Goal: Transaction & Acquisition: Download file/media

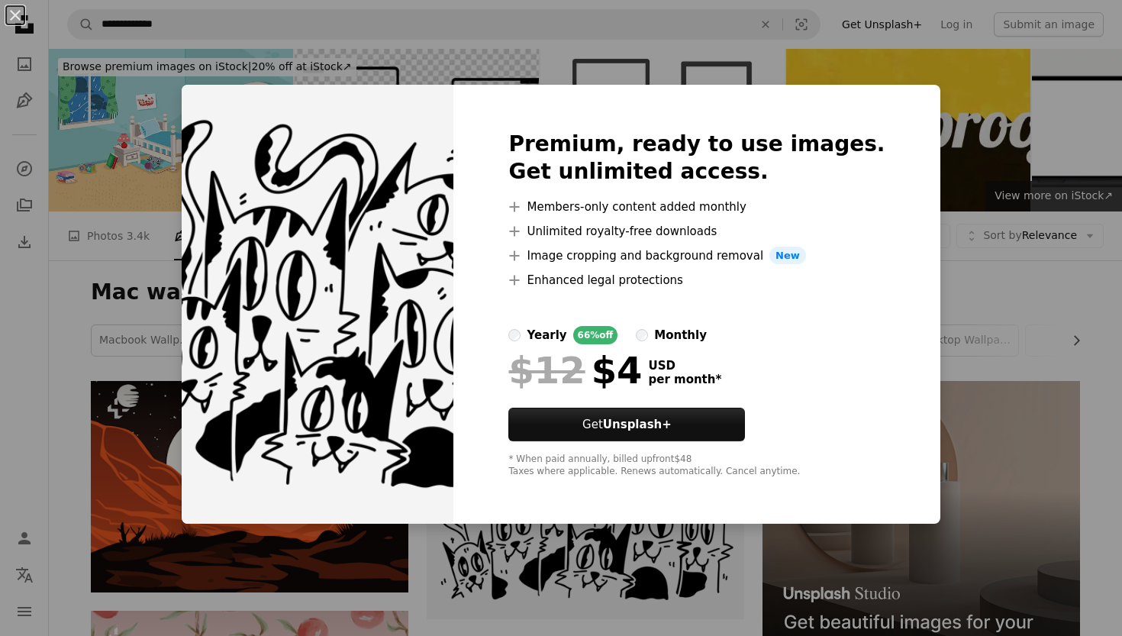
scroll to position [101, 0]
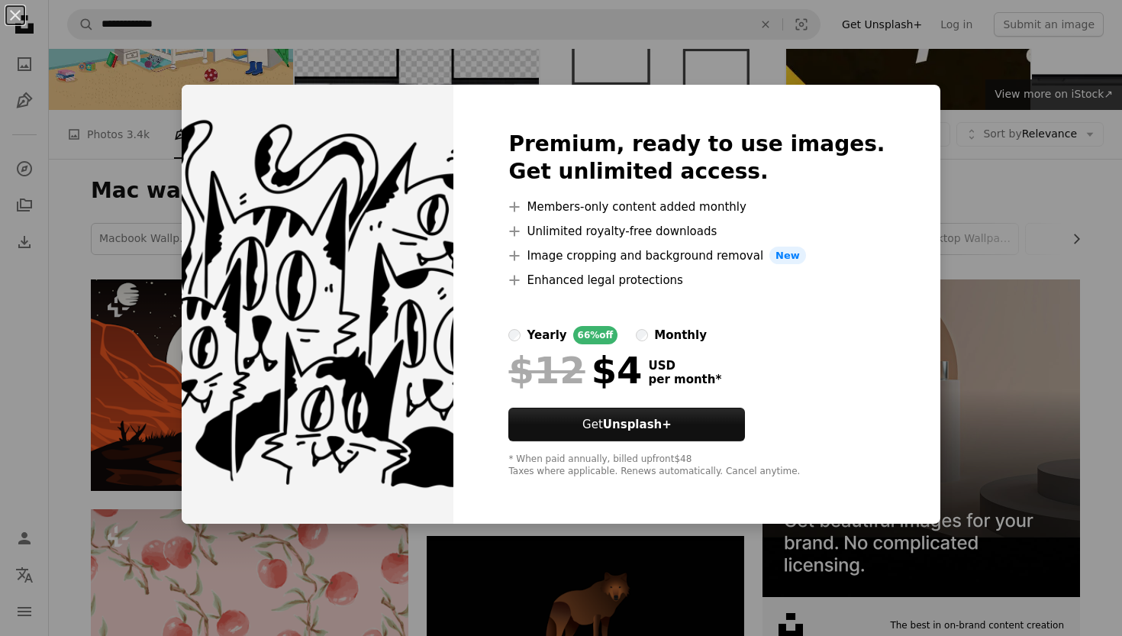
click at [76, 172] on div "An X shape Premium, ready to use images. Get unlimited access. A plus sign Memb…" at bounding box center [561, 318] width 1122 height 636
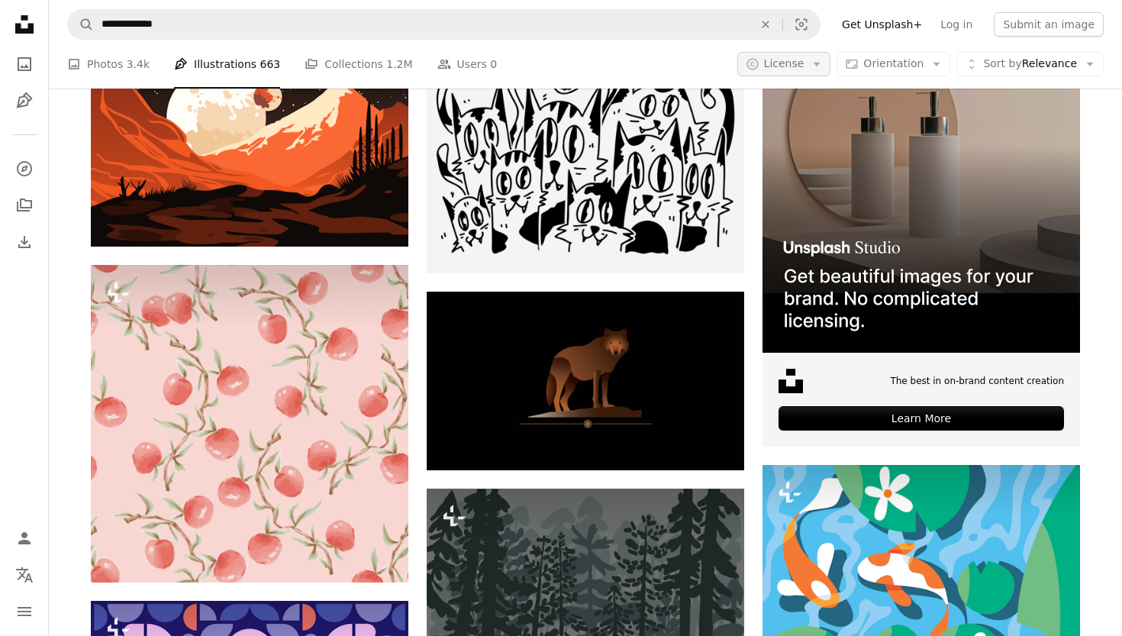
scroll to position [340, 0]
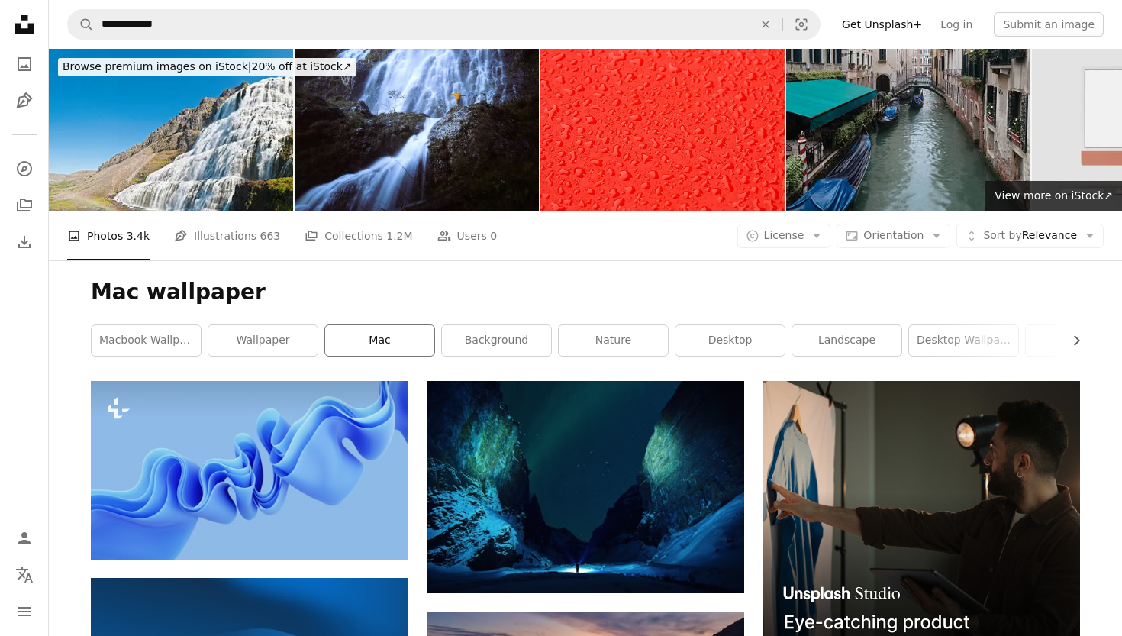
click at [382, 334] on link "mac" at bounding box center [379, 340] width 109 height 31
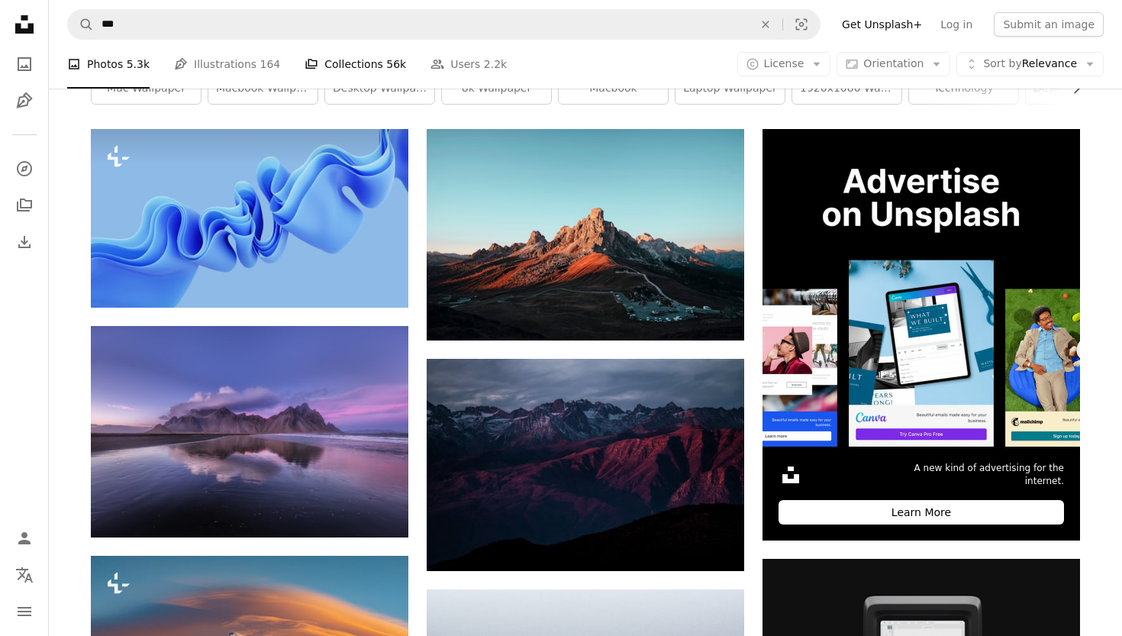
scroll to position [262, 0]
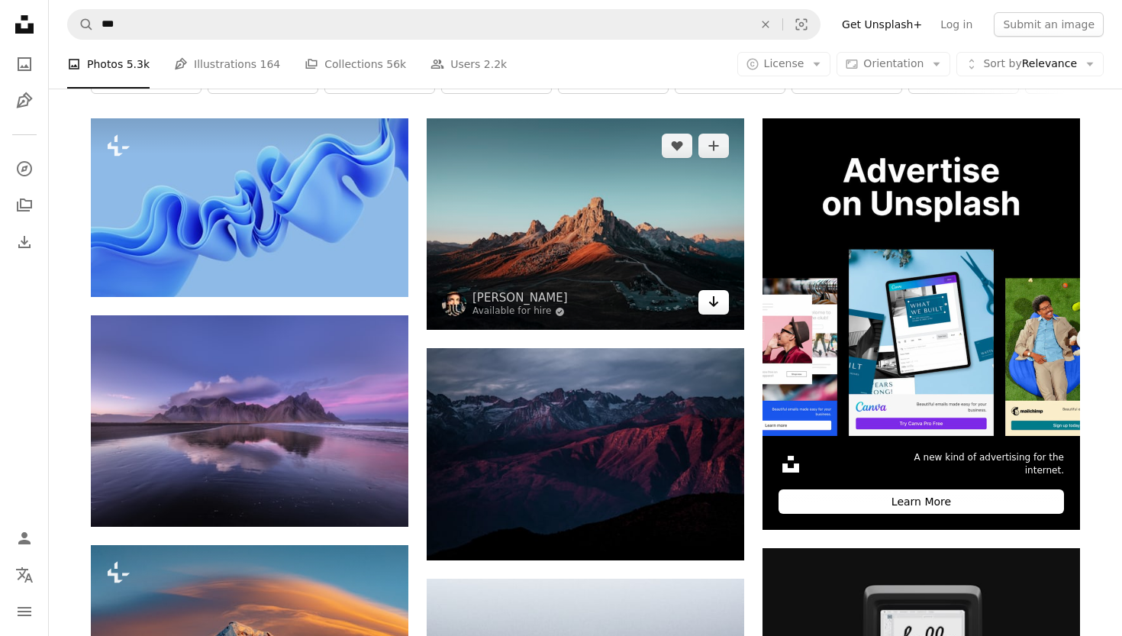
click at [713, 305] on icon "Arrow pointing down" at bounding box center [713, 301] width 12 height 18
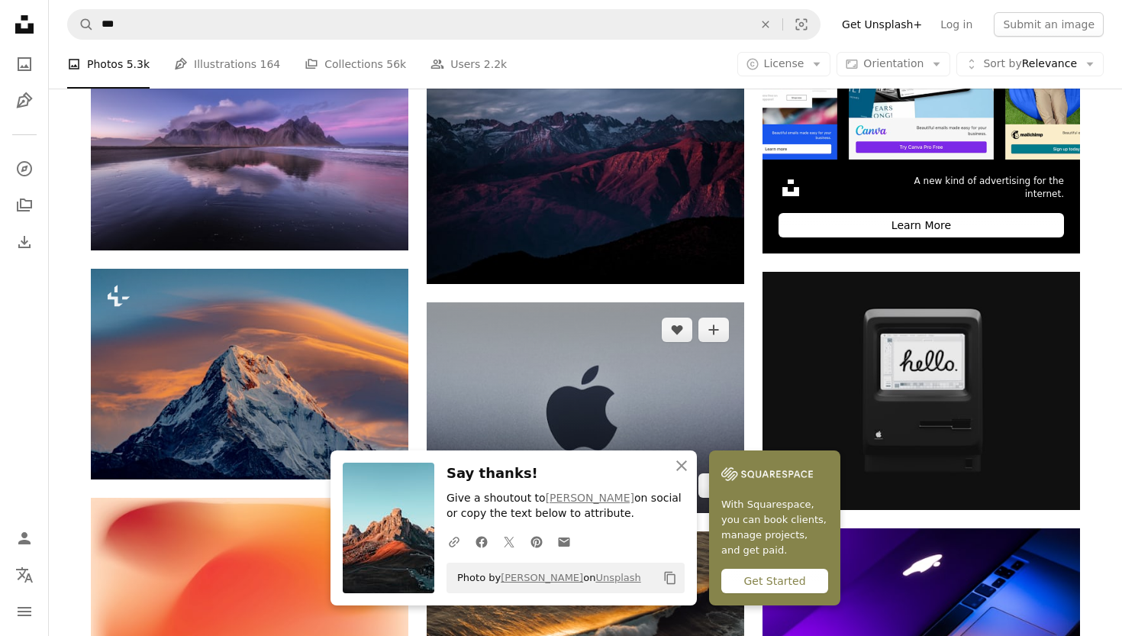
scroll to position [530, 0]
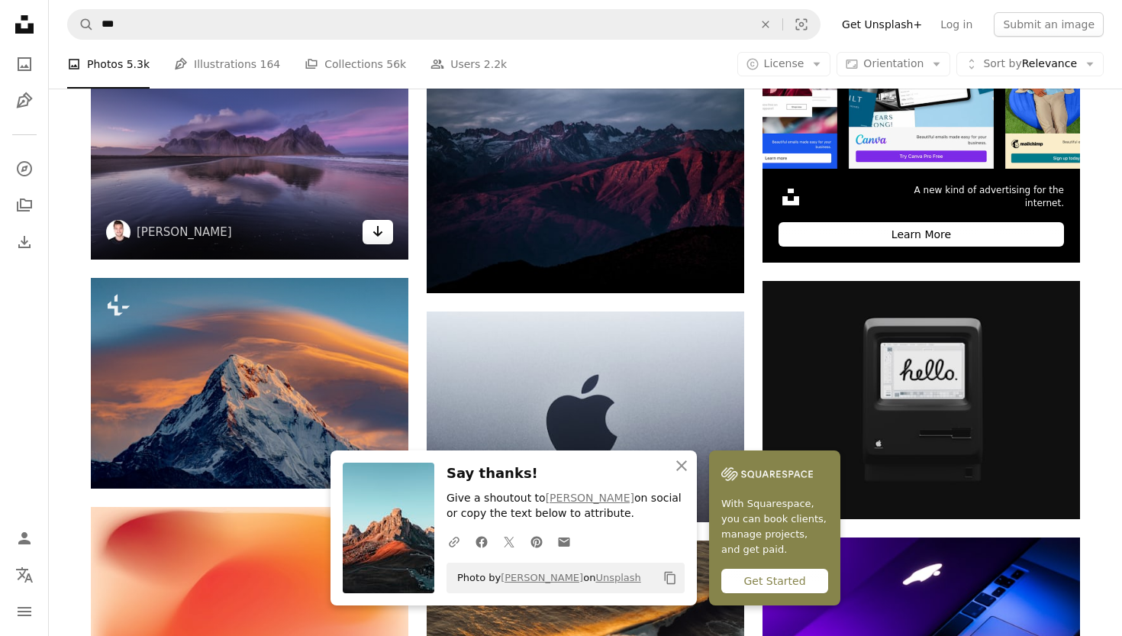
click at [375, 237] on icon "Arrow pointing down" at bounding box center [378, 231] width 12 height 18
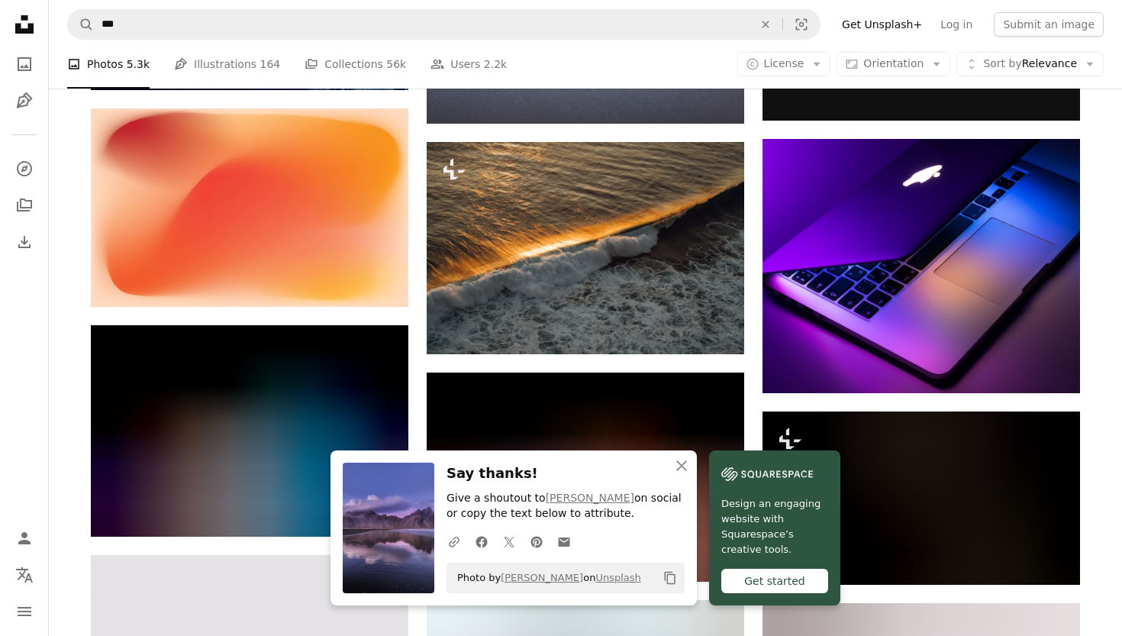
scroll to position [945, 0]
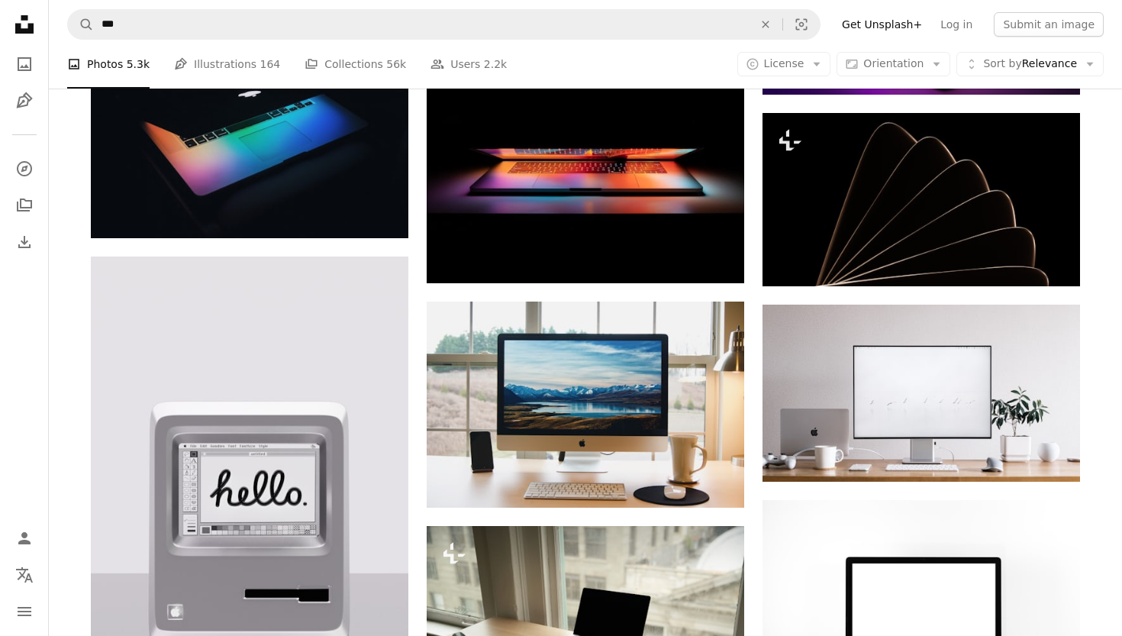
click at [665, 288] on div "A heart A plus sign [PERSON_NAME] Available for hire A checkmark inside of a ci…" at bounding box center [585, 61] width 317 height 1813
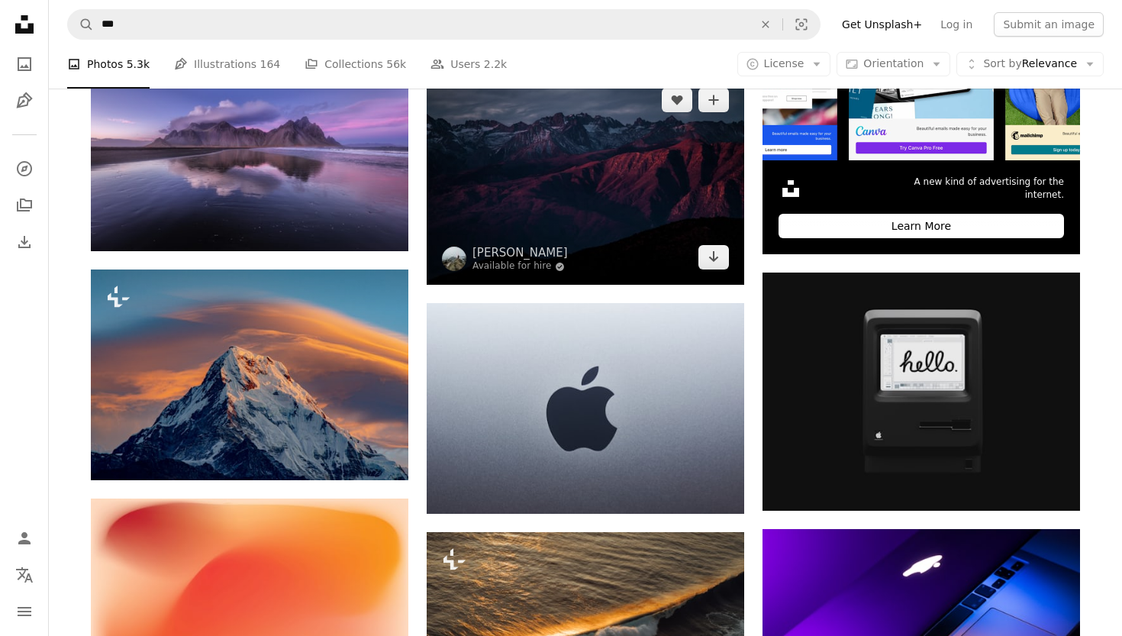
scroll to position [433, 0]
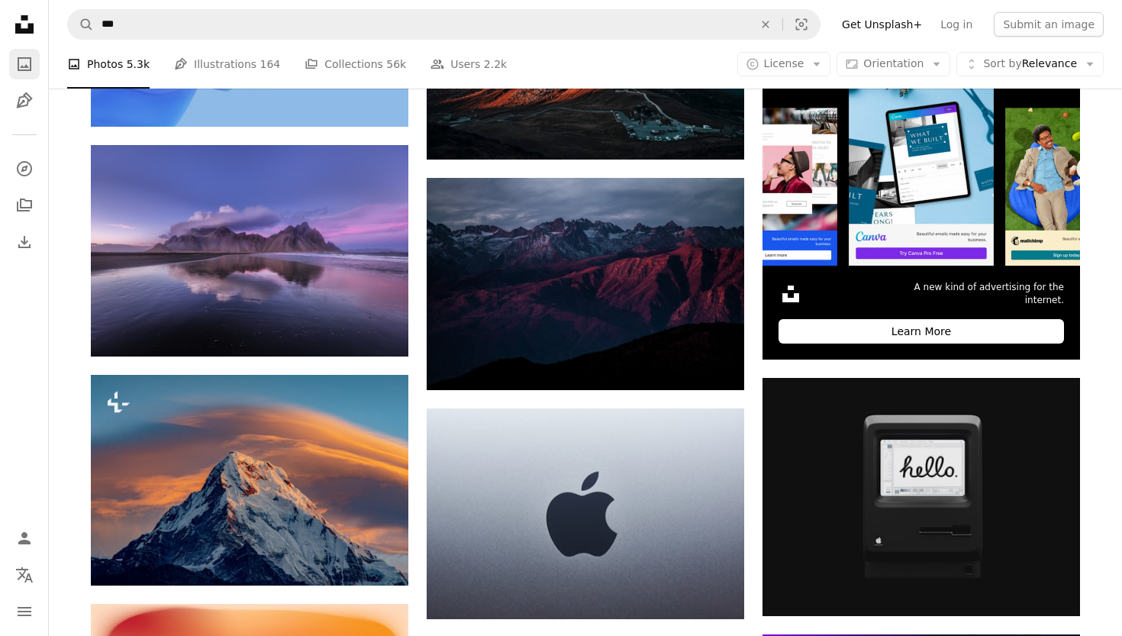
click at [27, 66] on icon "Photos" at bounding box center [25, 64] width 14 height 14
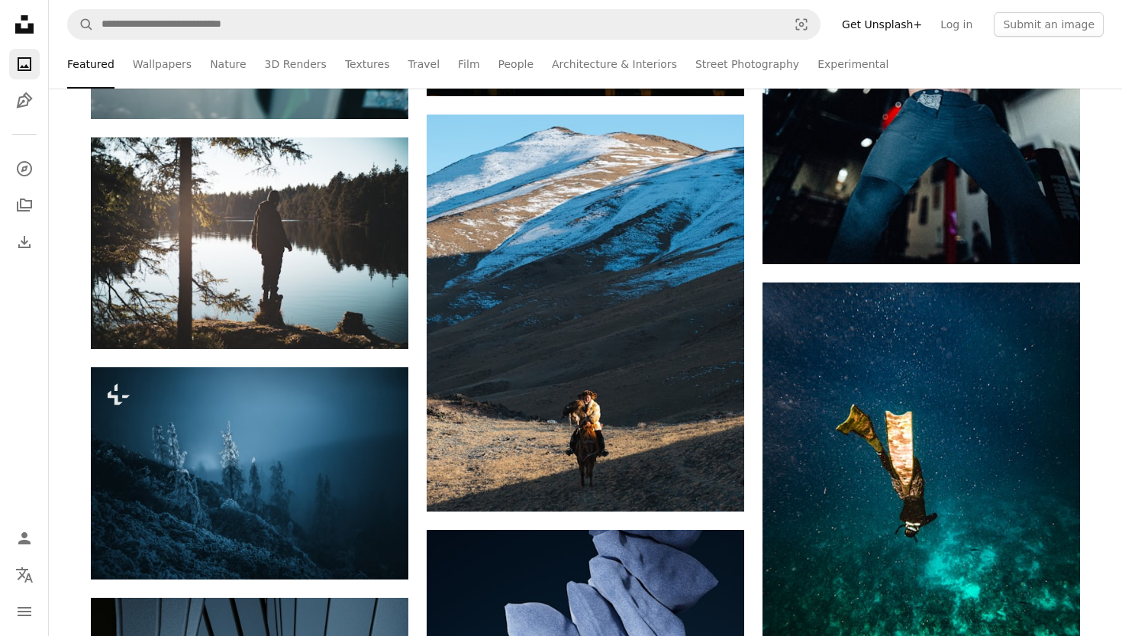
scroll to position [4752, 0]
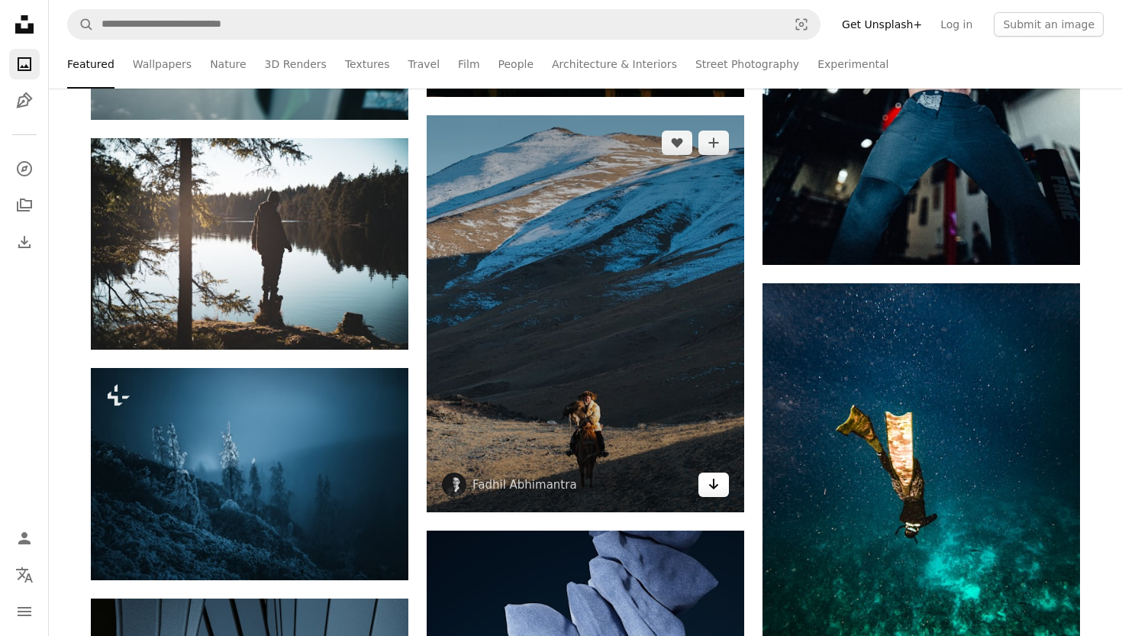
click at [707, 488] on icon "Arrow pointing down" at bounding box center [713, 484] width 12 height 18
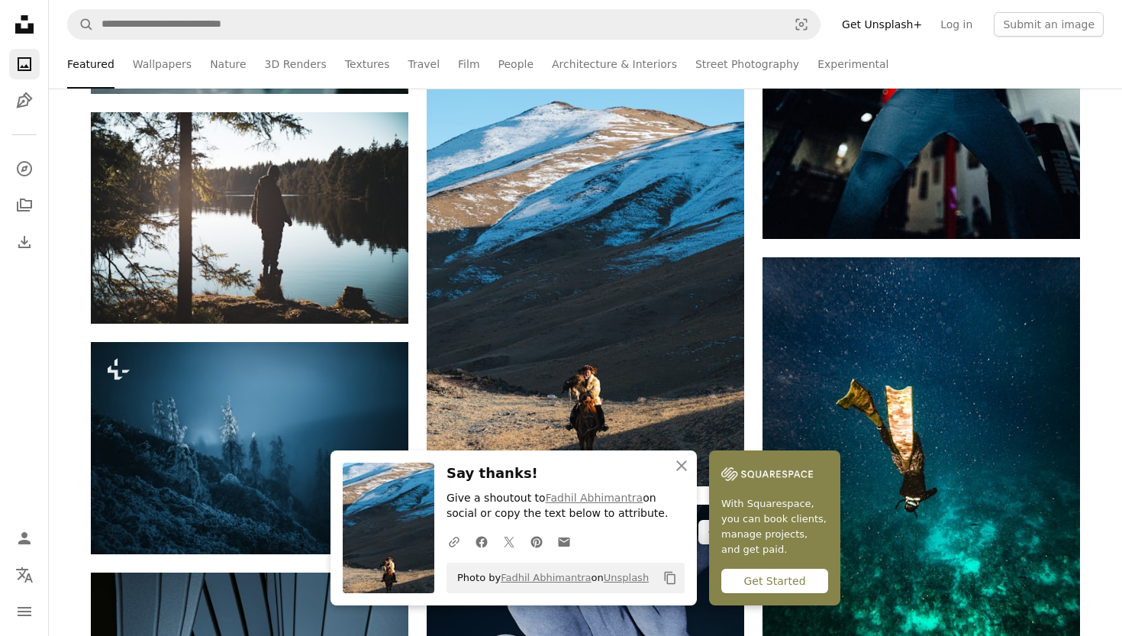
scroll to position [4787, 0]
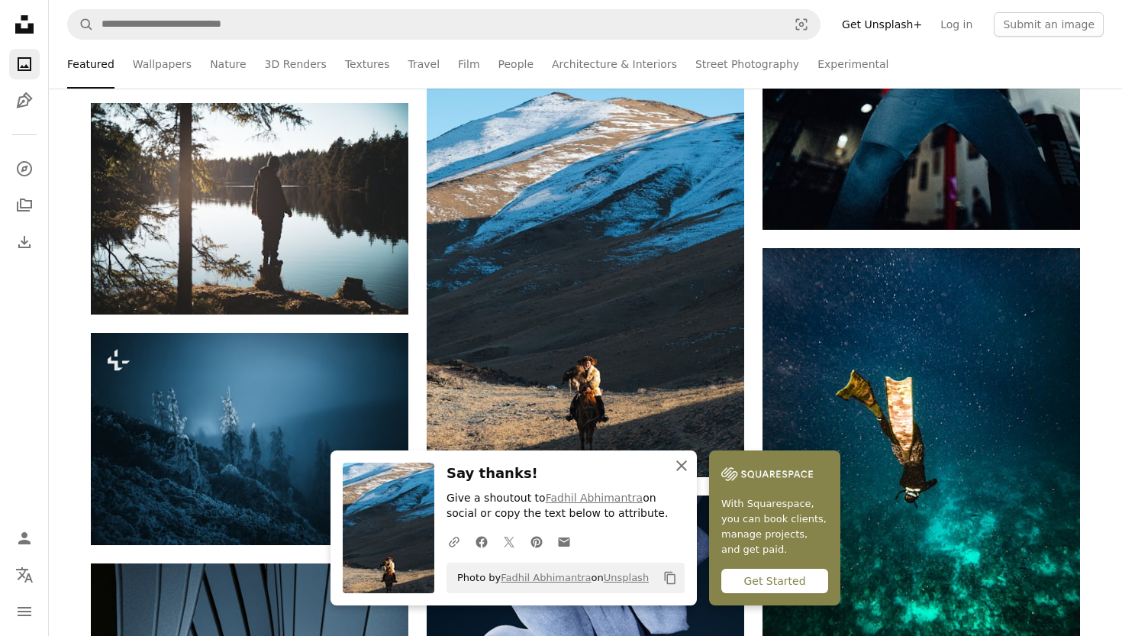
click at [681, 471] on icon "An X shape" at bounding box center [681, 465] width 18 height 18
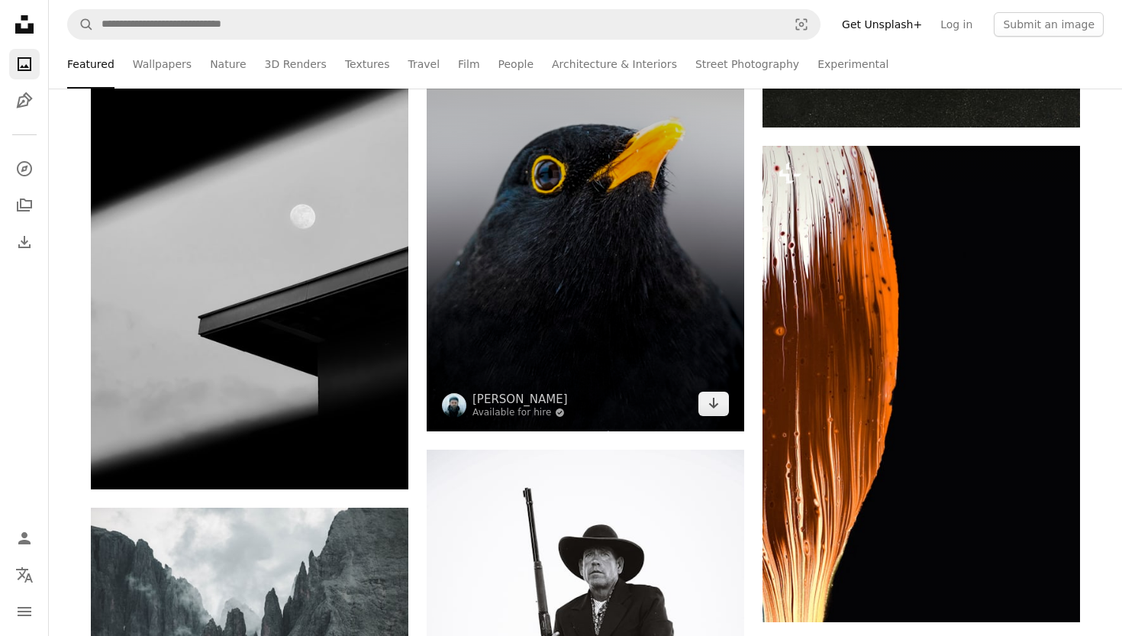
scroll to position [11050, 0]
